Goal: Check status

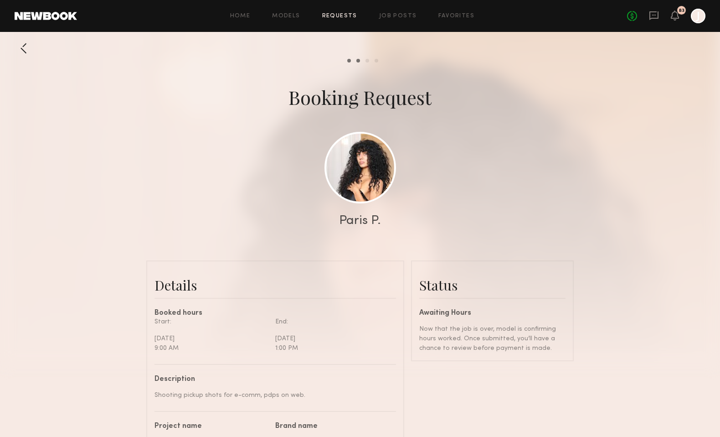
click at [336, 15] on link "Requests" at bounding box center [339, 16] width 35 height 6
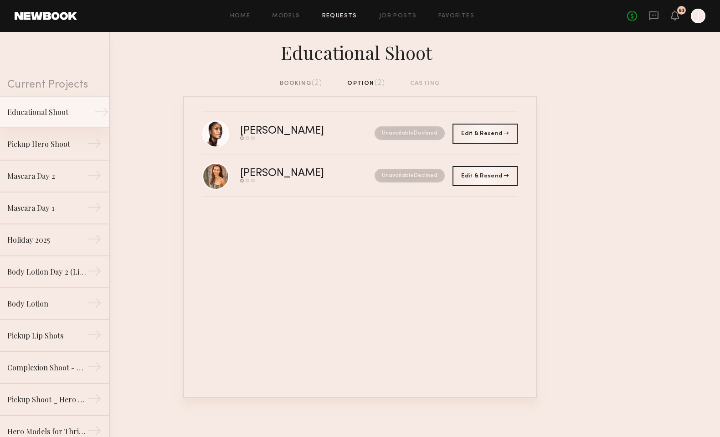
click at [64, 114] on div "Educational Shoot" at bounding box center [46, 112] width 79 height 11
click at [296, 83] on div "booking (2)" at bounding box center [301, 83] width 43 height 10
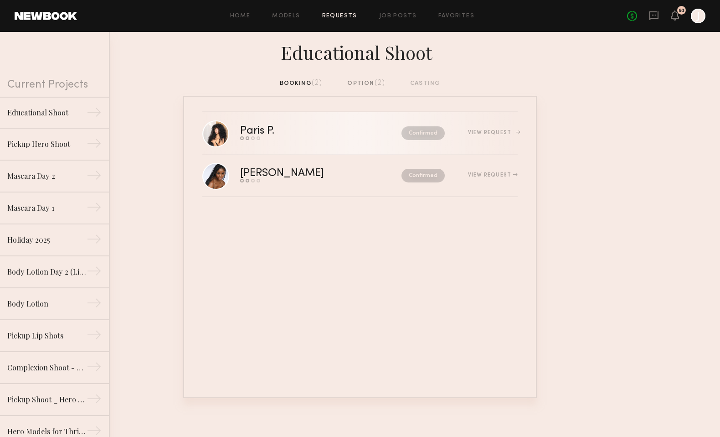
click at [288, 128] on link "Paris P. Send request Model response Review hours worked Pay model Confirmed Vi…" at bounding box center [359, 133] width 315 height 42
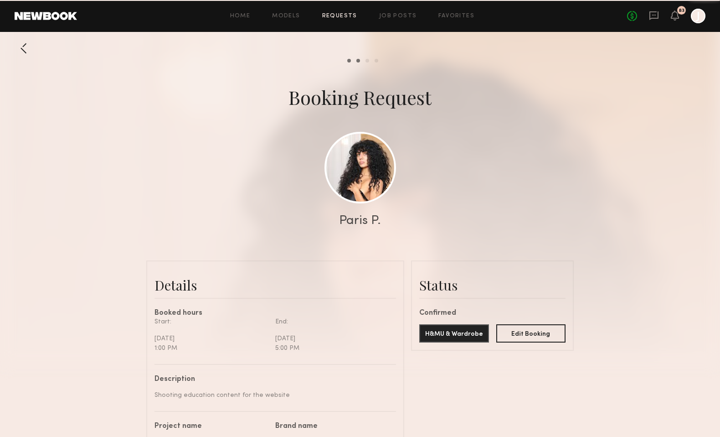
scroll to position [343, 0]
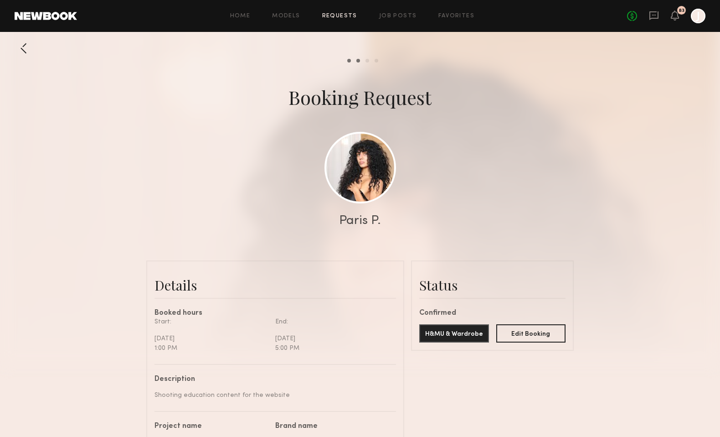
click at [22, 48] on div at bounding box center [24, 48] width 18 height 18
